Goal: Information Seeking & Learning: Learn about a topic

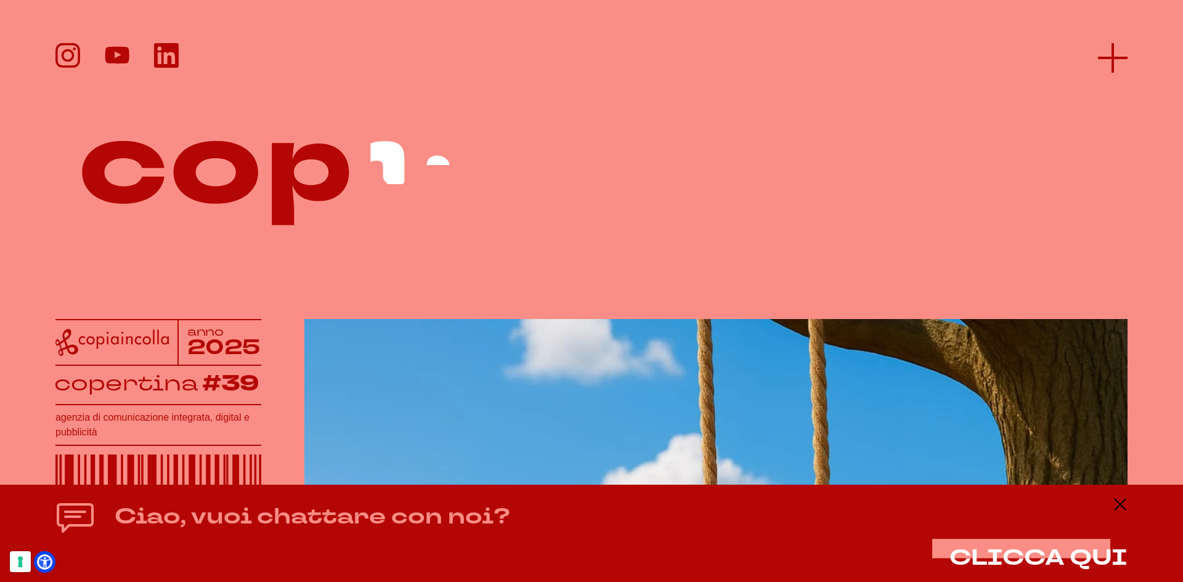
click at [1104, 65] on icon at bounding box center [1113, 58] width 30 height 30
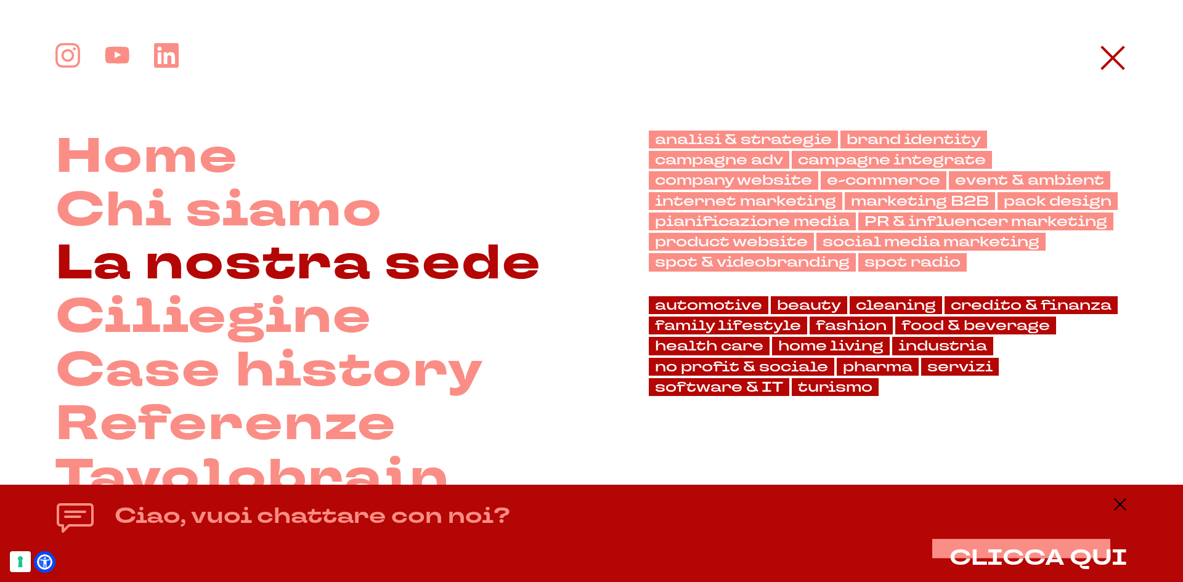
click at [351, 282] on link "La nostra sede" at bounding box center [298, 264] width 486 height 54
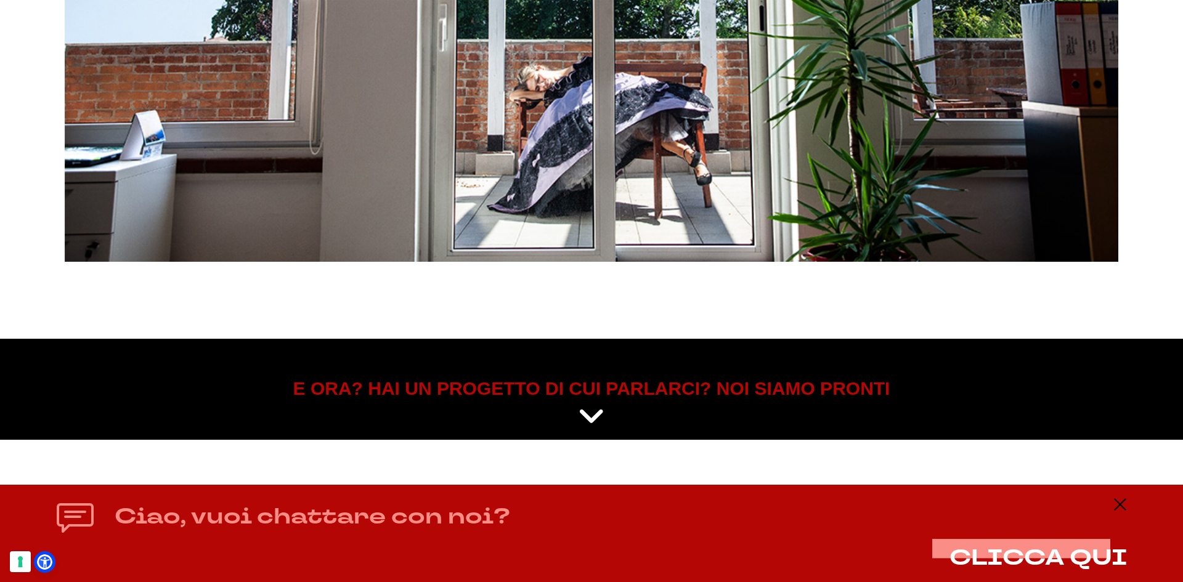
scroll to position [6256, 0]
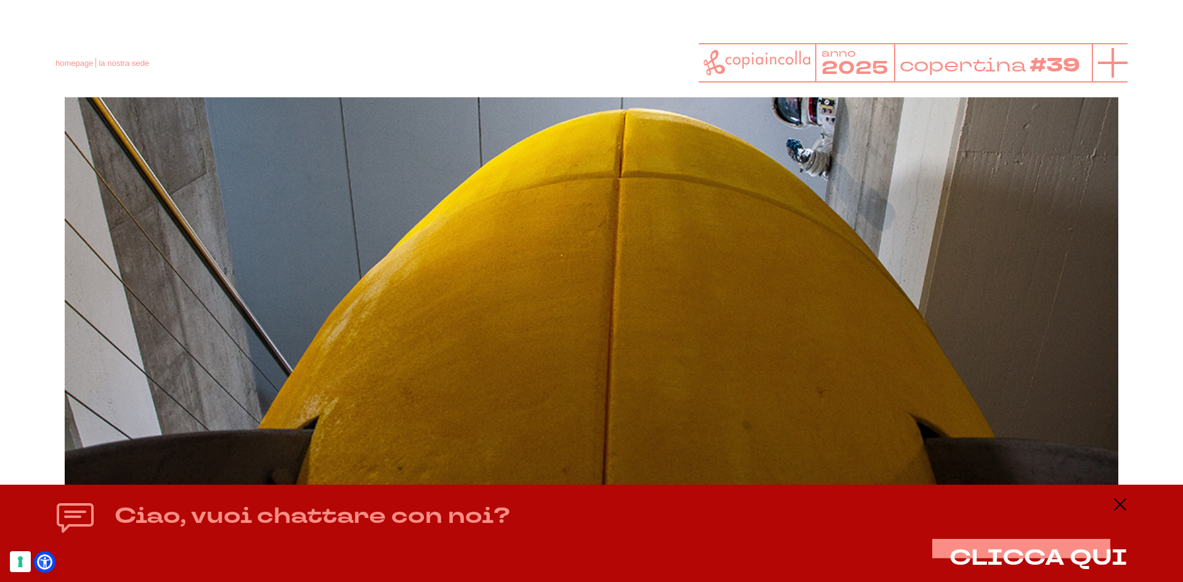
click at [1107, 60] on icon at bounding box center [1113, 63] width 30 height 30
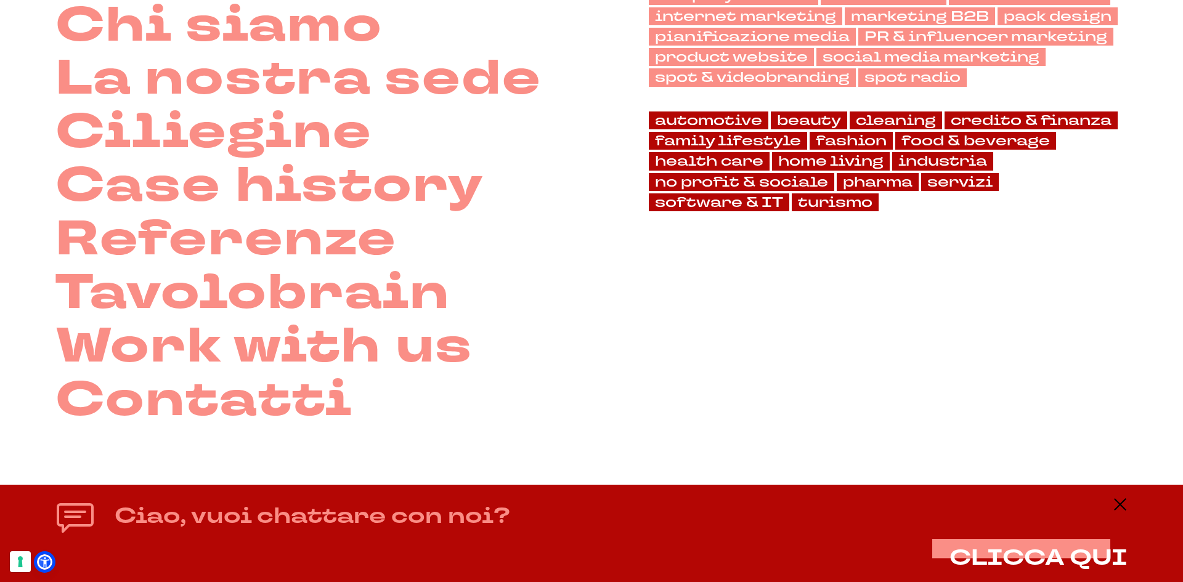
scroll to position [0, 0]
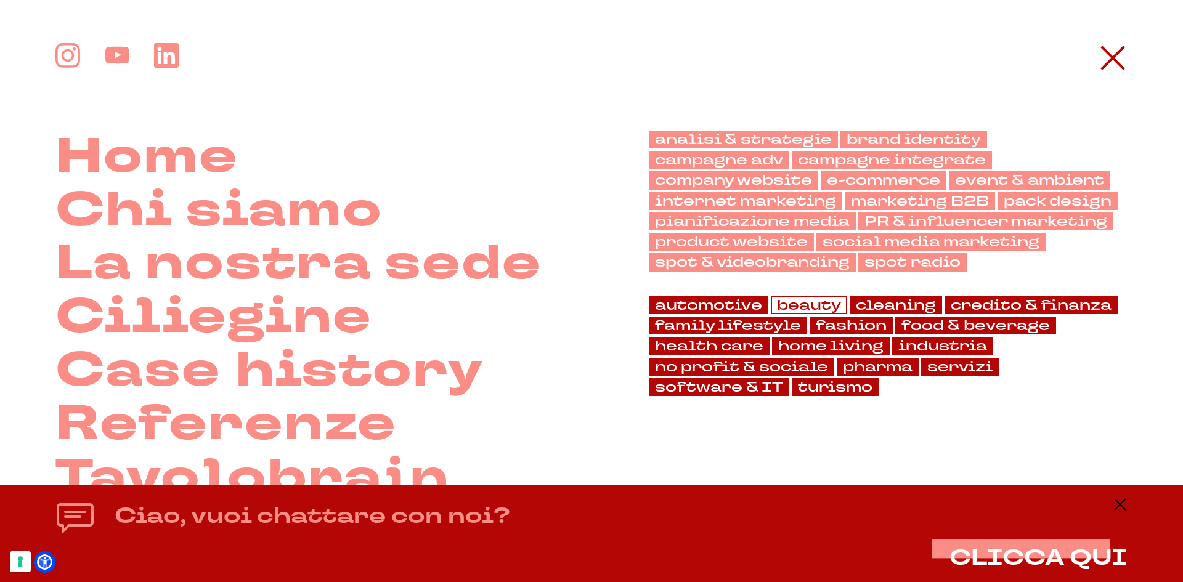
click at [796, 306] on link "beauty" at bounding box center [809, 305] width 76 height 18
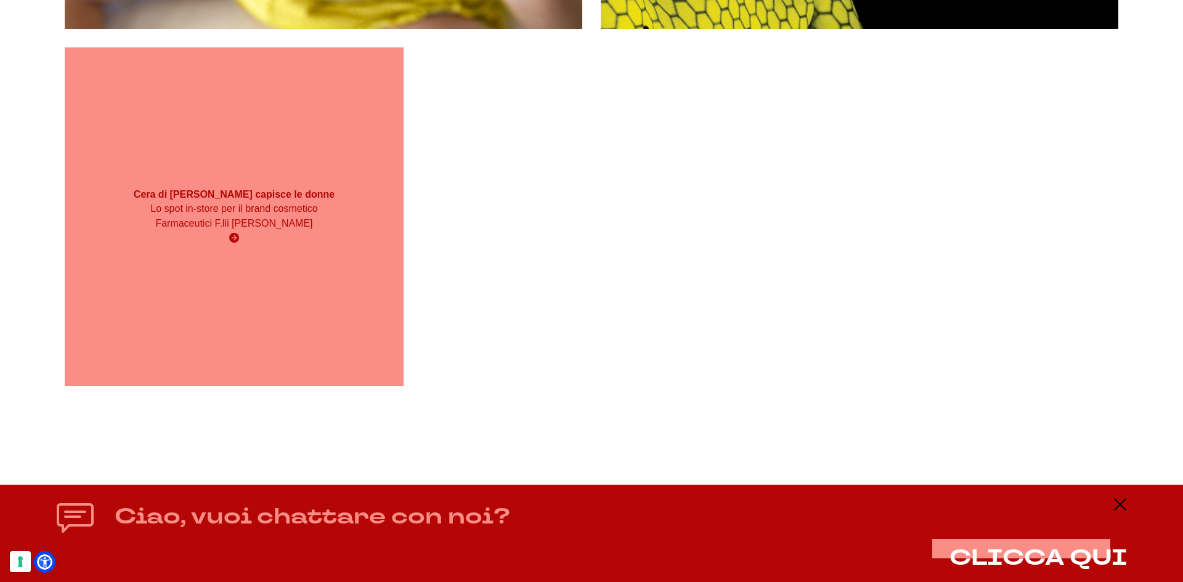
scroll to position [1150, 0]
click at [277, 232] on div "Lo spot in-store per il brand cosmetico Farmaceutici F.lli Ciccarelli" at bounding box center [233, 223] width 203 height 44
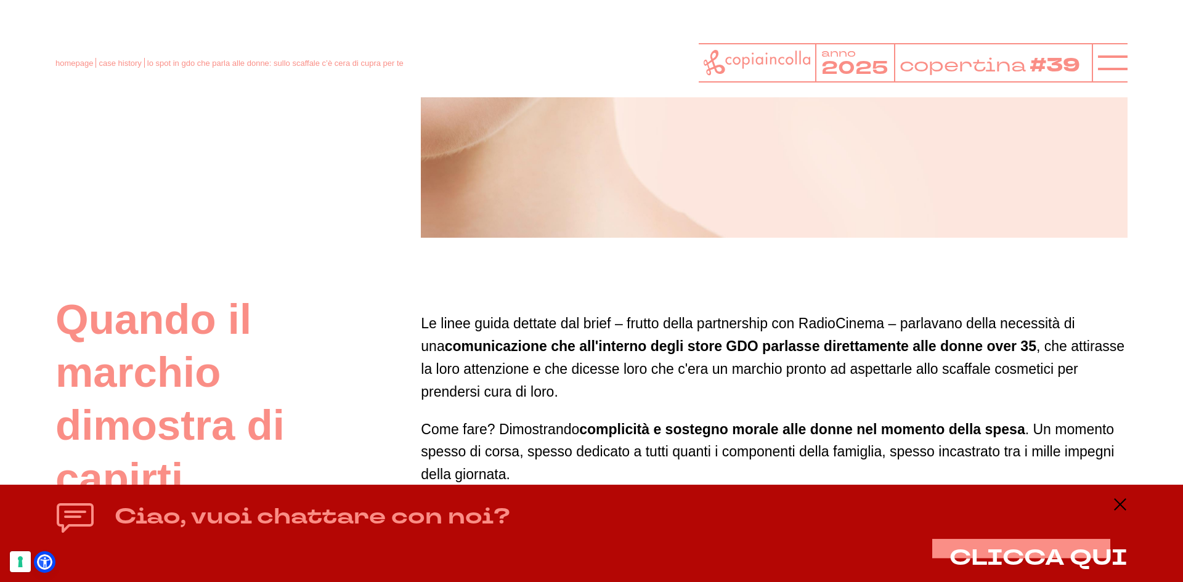
scroll to position [616, 0]
click at [1104, 63] on line at bounding box center [1113, 63] width 30 height 0
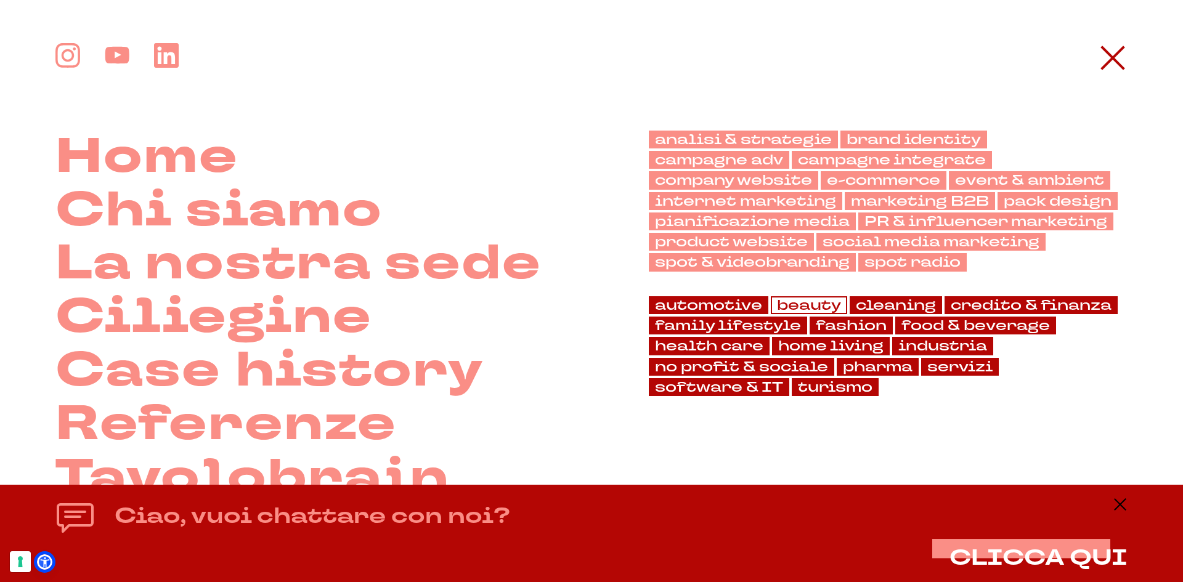
click at [810, 303] on link "beauty" at bounding box center [809, 305] width 76 height 18
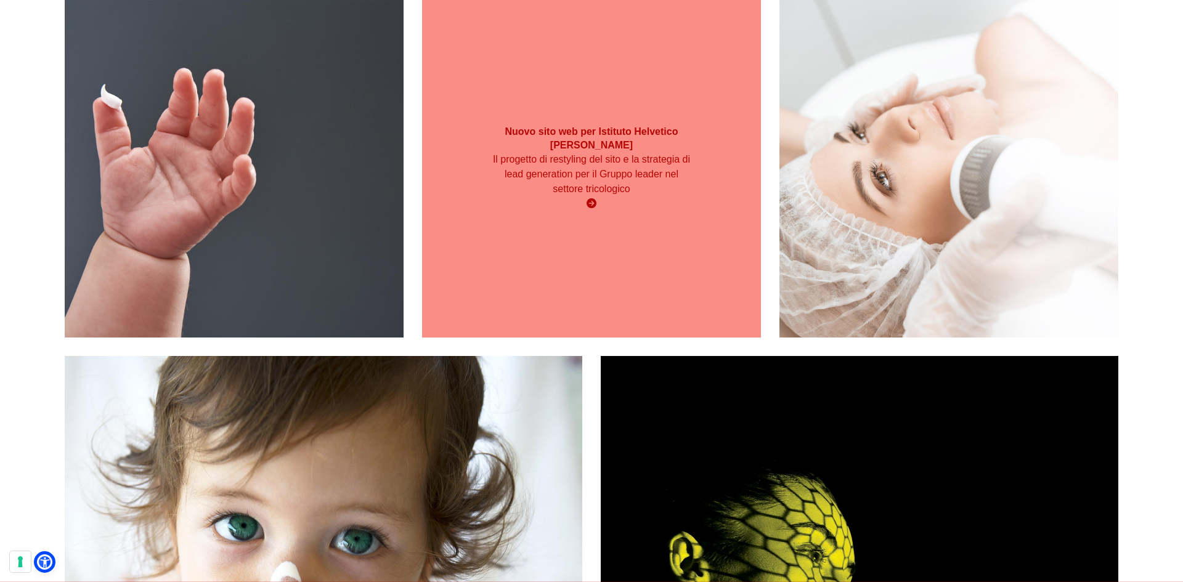
scroll to position [306, 0]
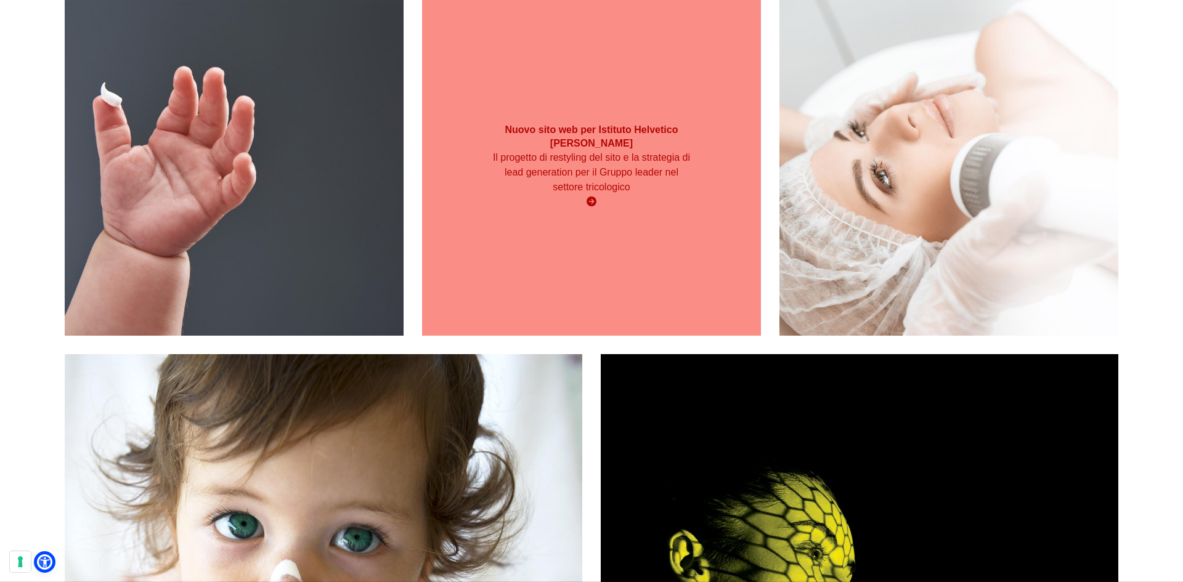
click at [627, 251] on div "Nuovo sito web per Istituto Helvetico Sanders Il progetto di restyling del sito…" at bounding box center [591, 166] width 339 height 339
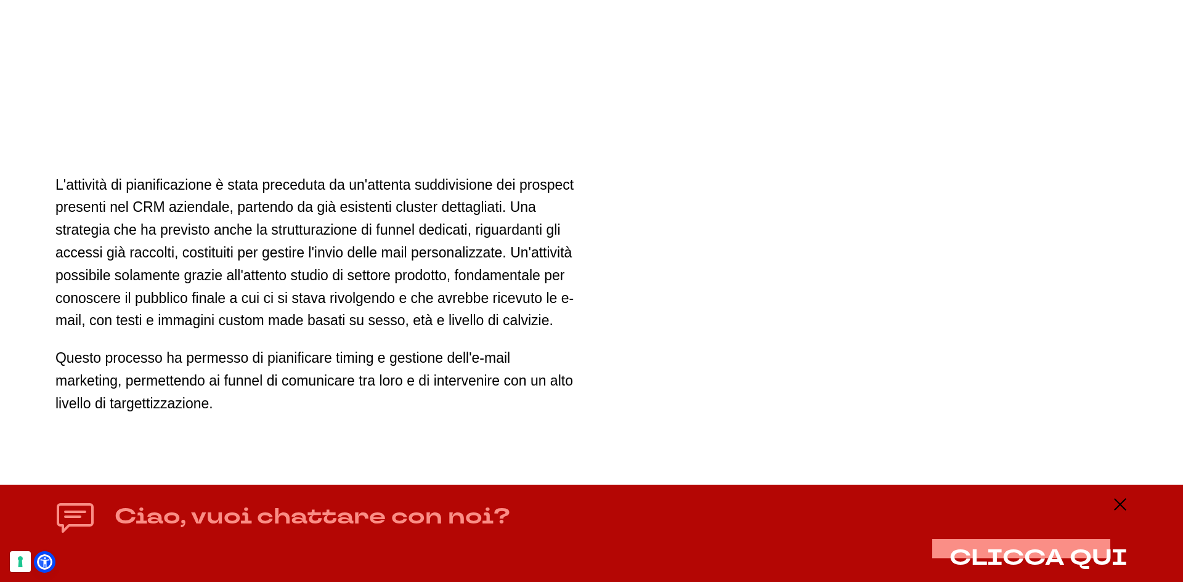
scroll to position [3205, 0]
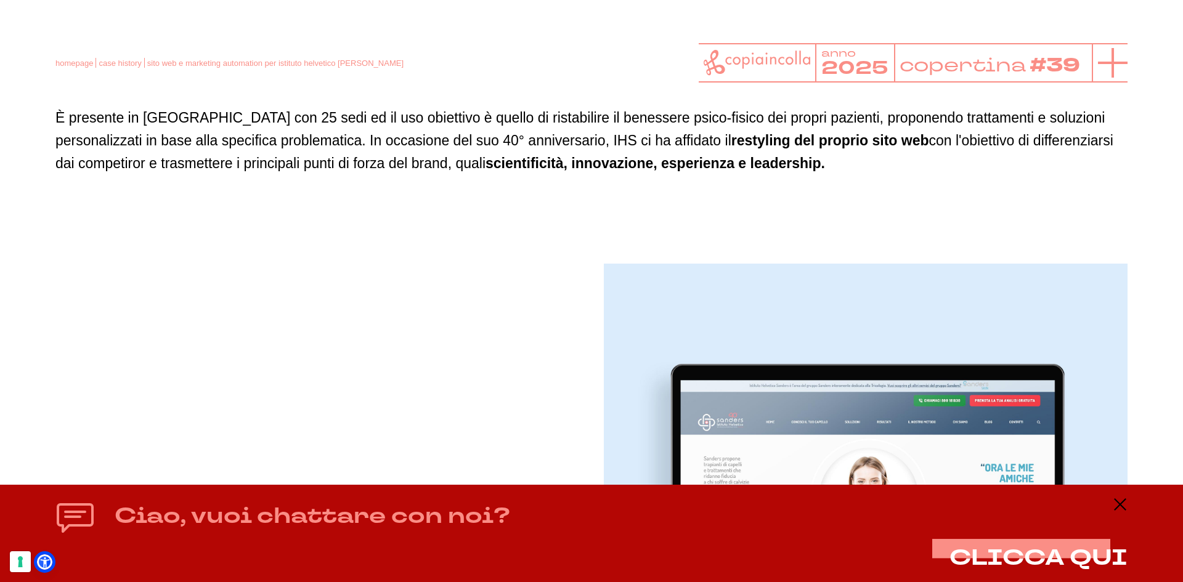
click at [1113, 71] on line at bounding box center [1113, 63] width 0 height 30
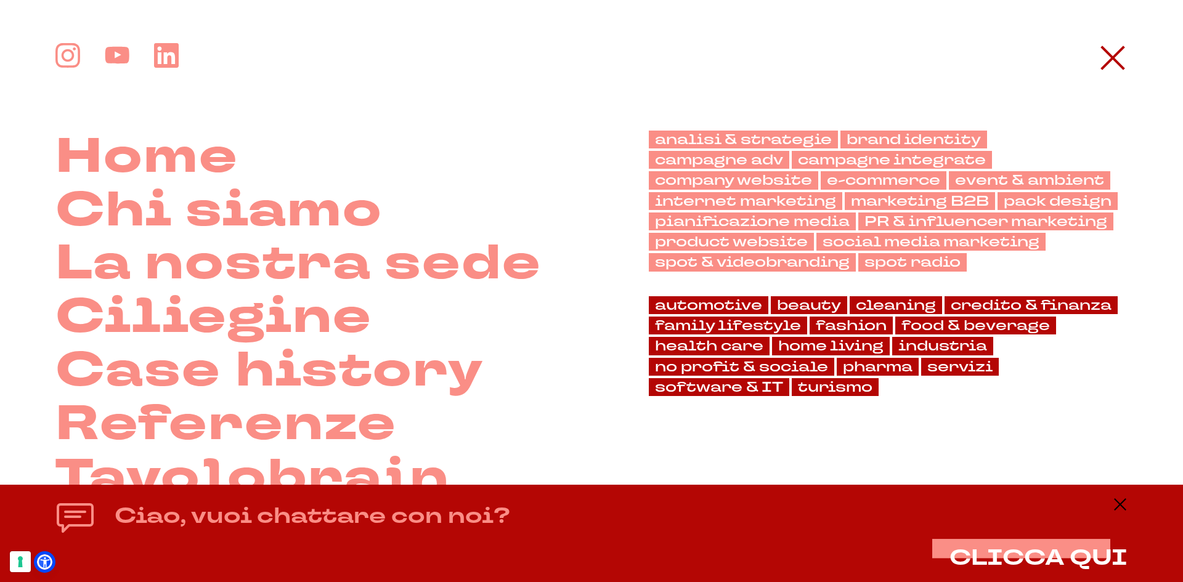
scroll to position [863, 0]
click at [900, 137] on link "brand identity" at bounding box center [914, 140] width 147 height 18
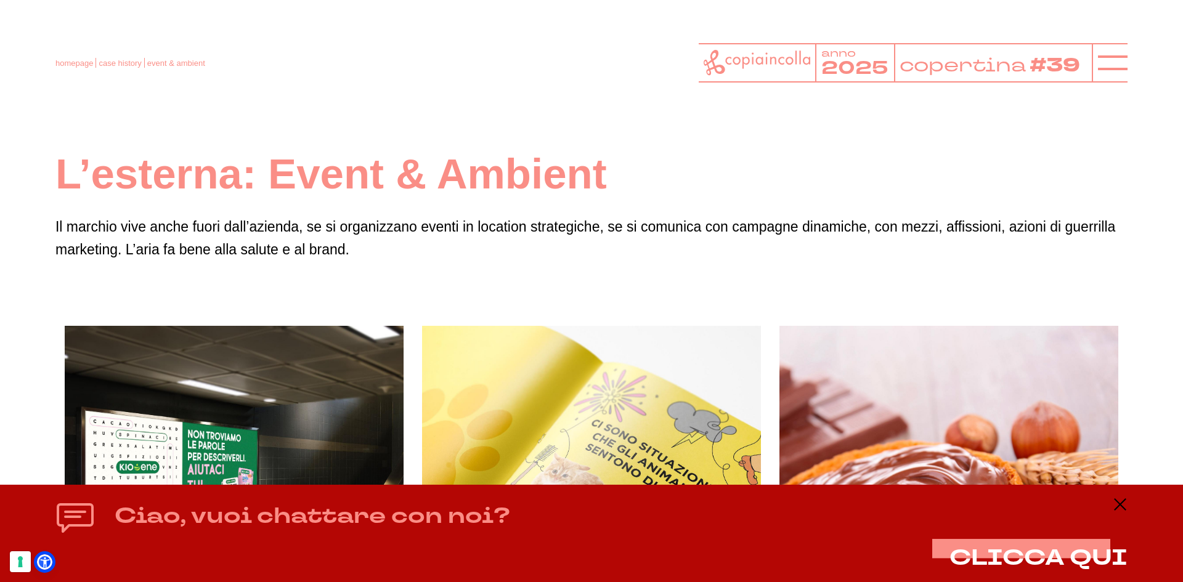
click at [1122, 496] on div "Ciao, vuoi chattare con noi? CLICCA QUI" at bounding box center [591, 534] width 1183 height 98
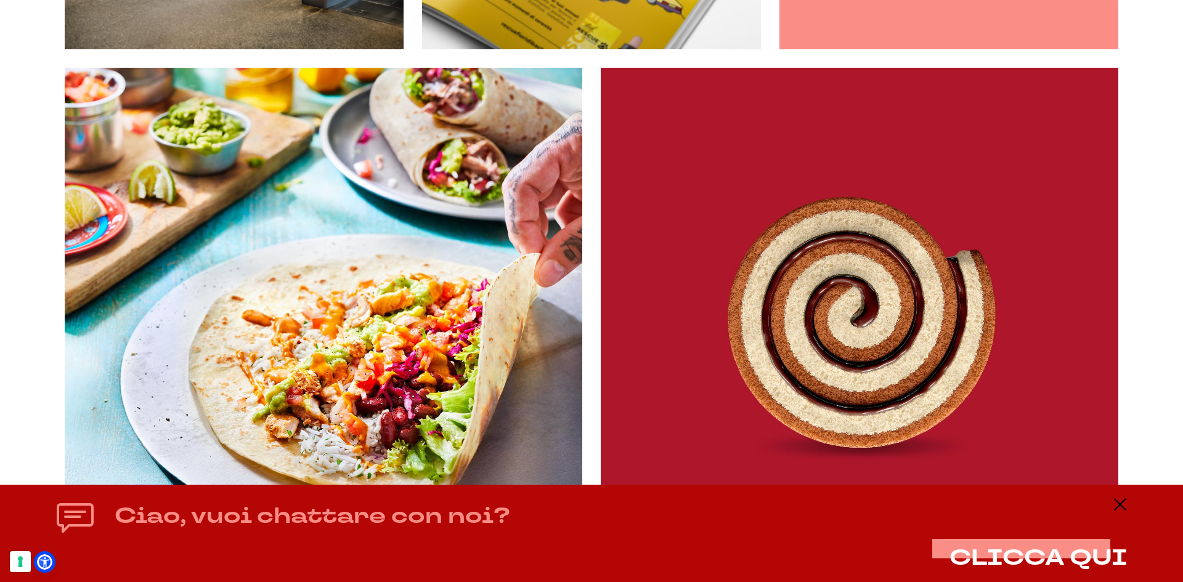
scroll to position [616, 0]
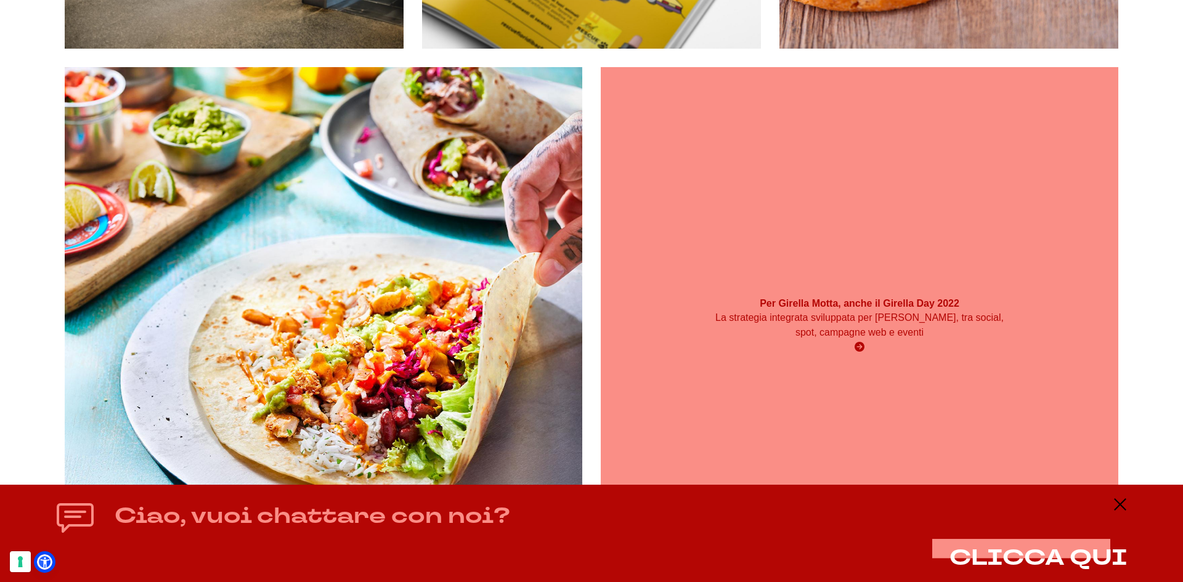
click at [979, 299] on h3 "Per Girella Motta, anche il Girella Day 2022" at bounding box center [859, 304] width 311 height 14
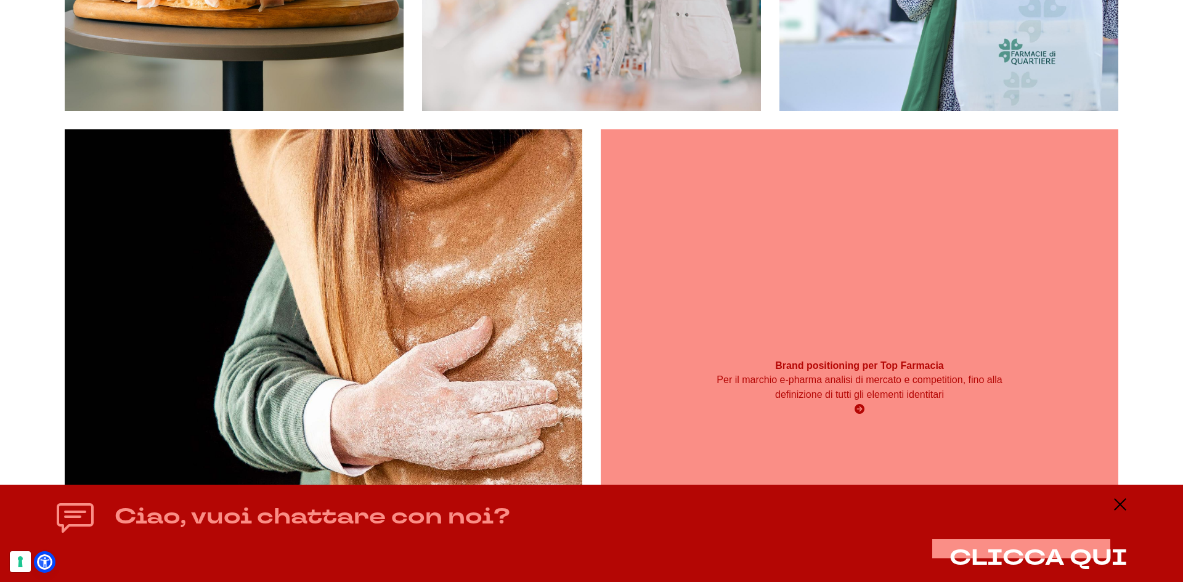
scroll to position [555, 0]
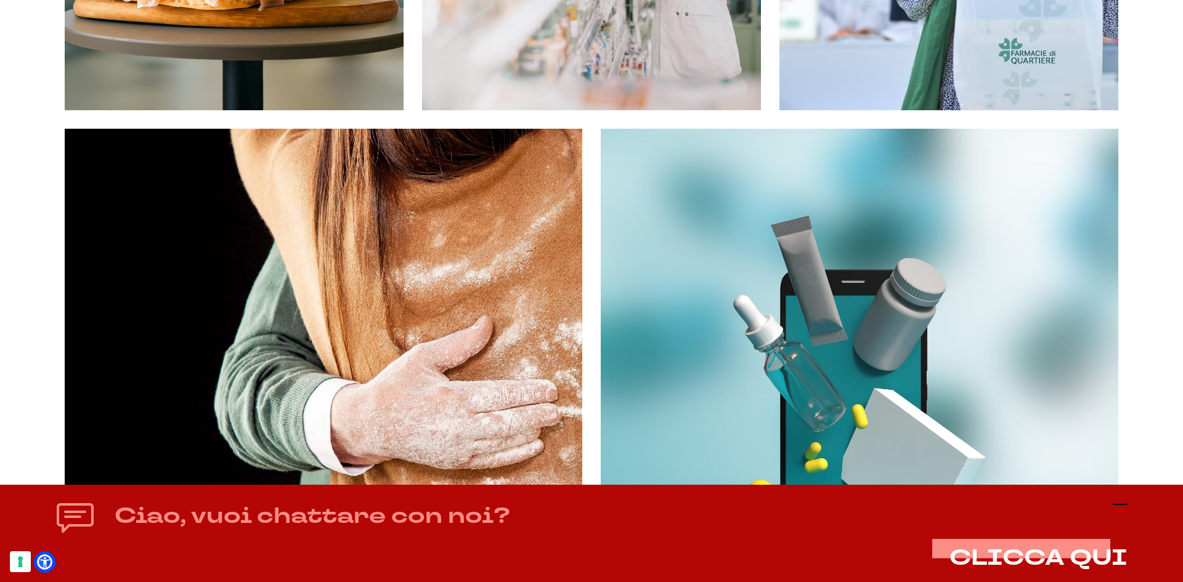
click at [1127, 505] on line at bounding box center [1120, 505] width 15 height 0
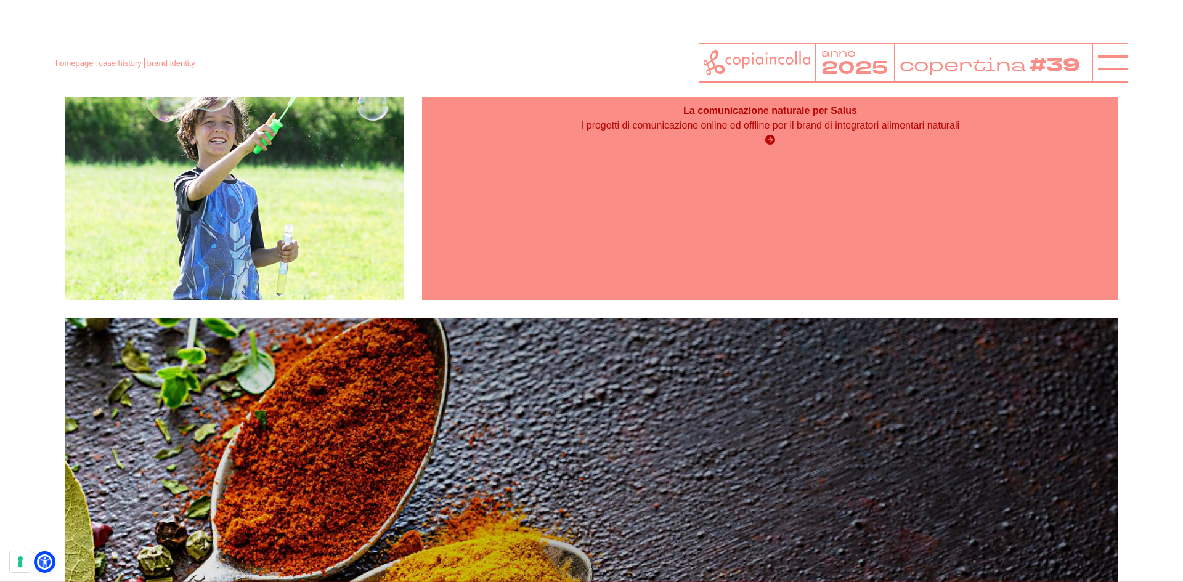
scroll to position [1241, 0]
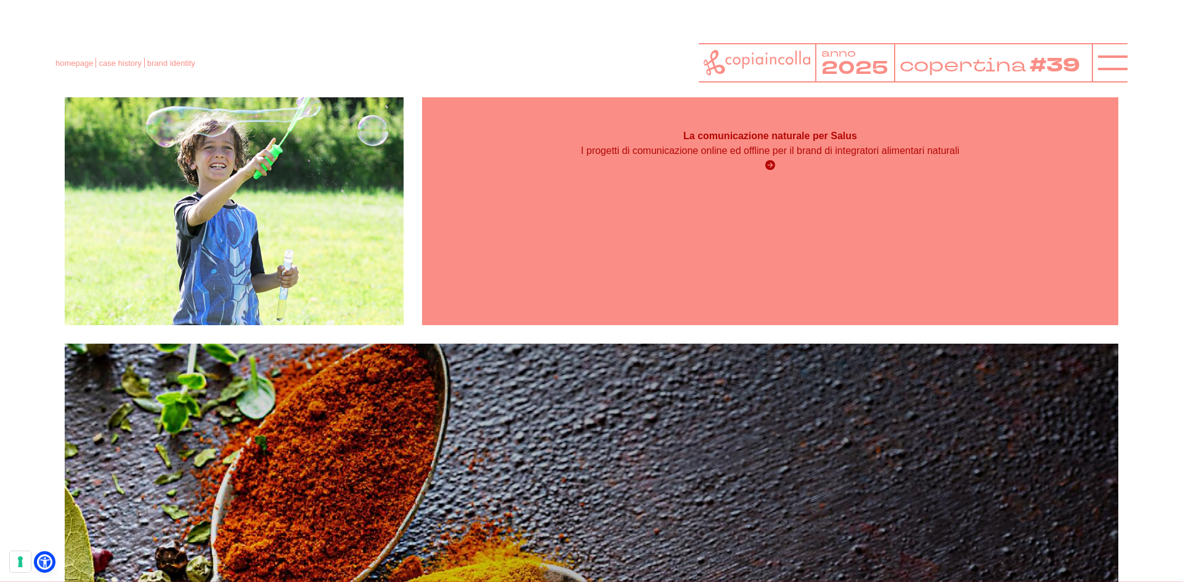
click at [750, 184] on div "La comunicazione naturale per Salus I progetti di comunicazione online ed offli…" at bounding box center [770, 151] width 696 height 348
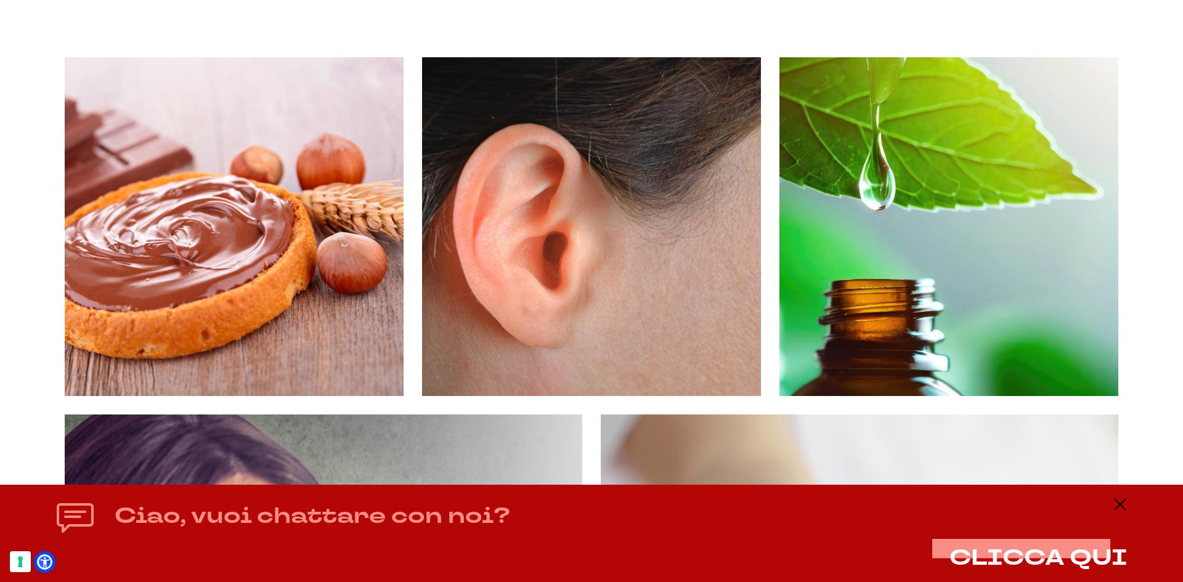
scroll to position [247, 0]
click at [1115, 514] on div "Ciao, vuoi chattare con noi? CLICCA QUI" at bounding box center [591, 533] width 1072 height 73
click at [1129, 505] on div "Ciao, vuoi chattare con noi? CLICCA QUI" at bounding box center [591, 534] width 1183 height 98
click at [1119, 505] on line at bounding box center [1120, 505] width 15 height 0
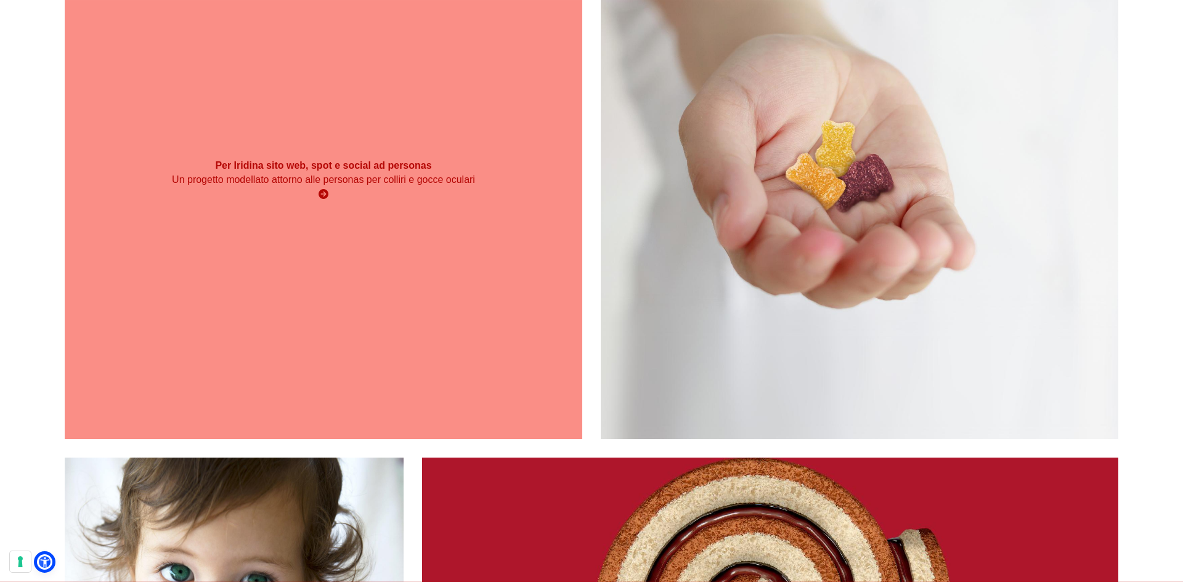
scroll to position [740, 0]
click at [288, 187] on p "Un progetto modellato attorno alle personas per colliri e gocce oculari" at bounding box center [323, 179] width 311 height 15
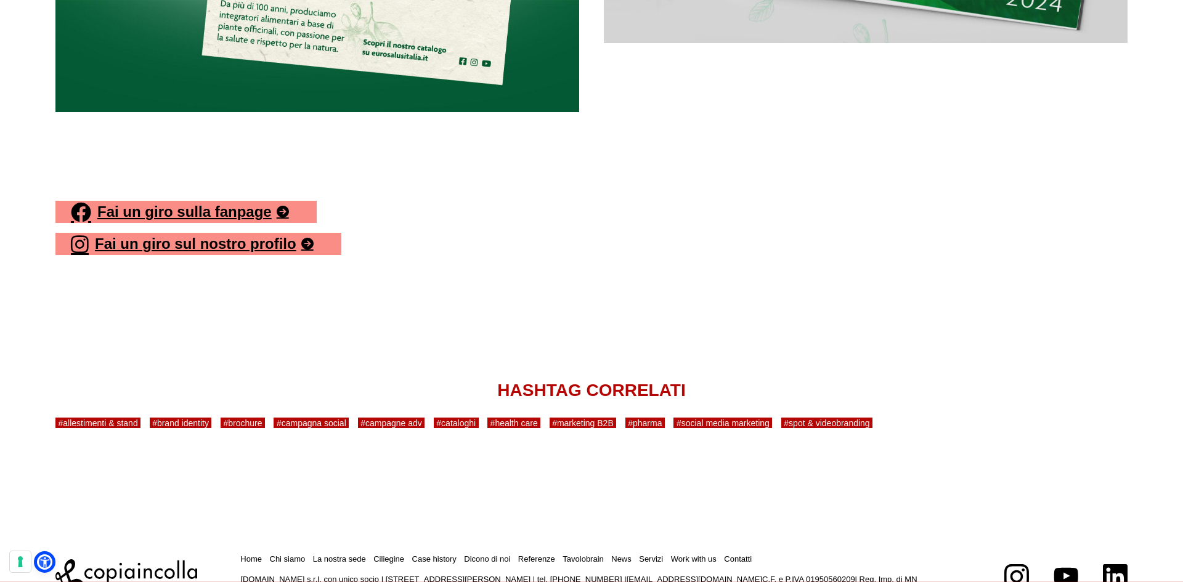
scroll to position [7580, 0]
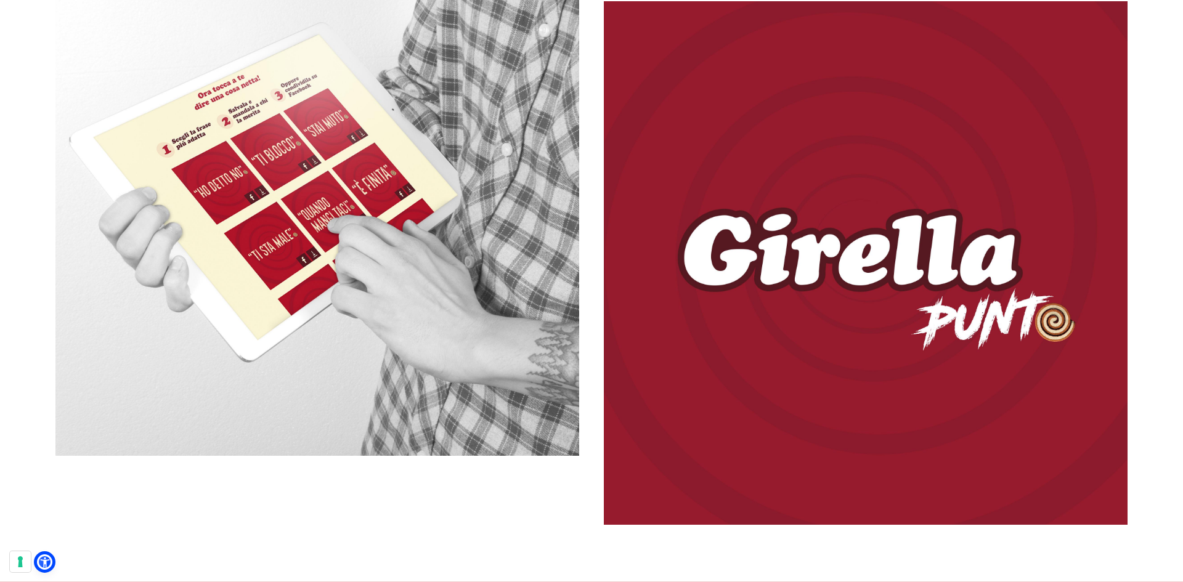
scroll to position [1356, 0]
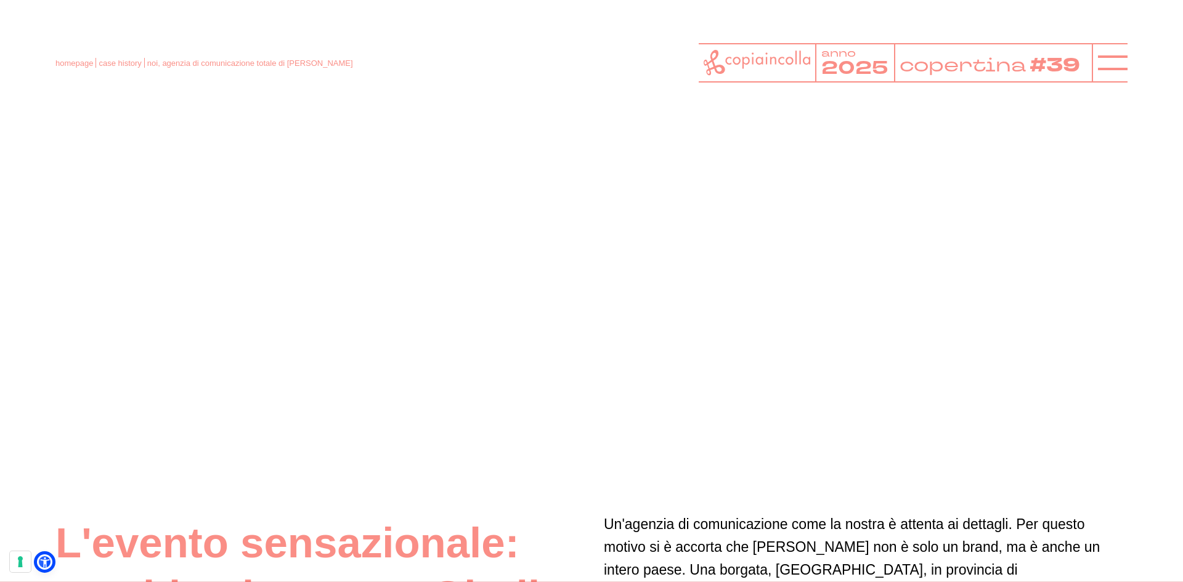
click at [589, 295] on div at bounding box center [591, 225] width 707 height 397
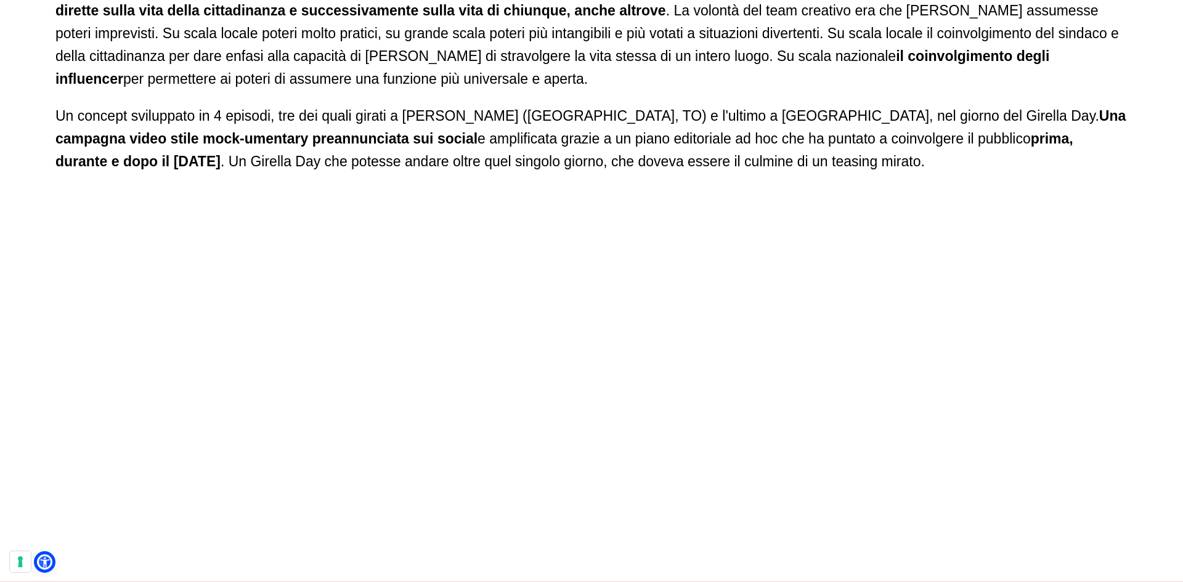
scroll to position [5177, 0]
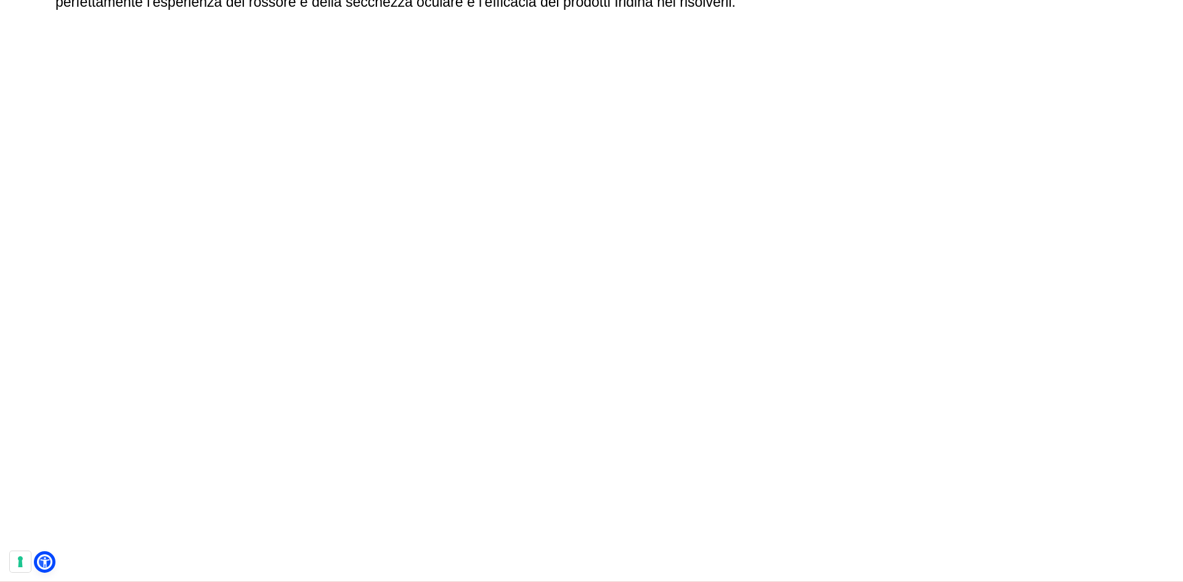
scroll to position [5362, 0]
